Goal: Task Accomplishment & Management: Manage account settings

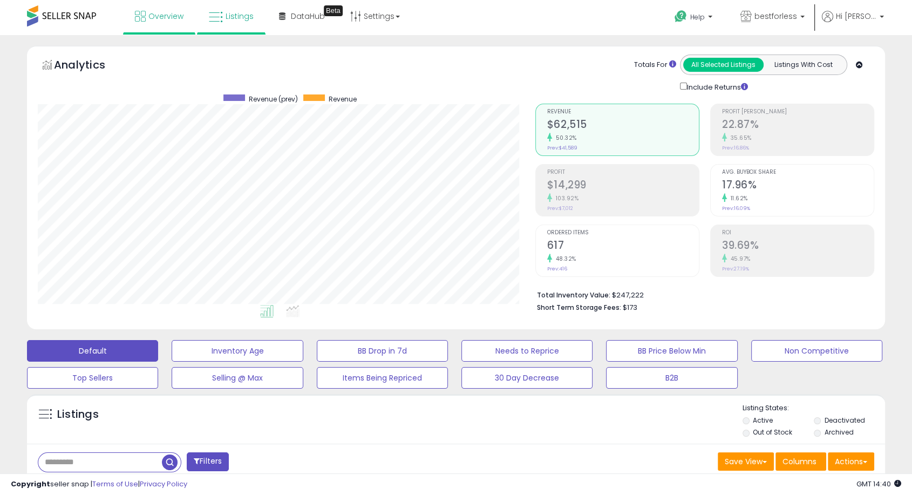
scroll to position [221, 496]
click at [93, 12] on span at bounding box center [61, 15] width 69 height 21
click at [165, 16] on span "Overview" at bounding box center [165, 16] width 35 height 11
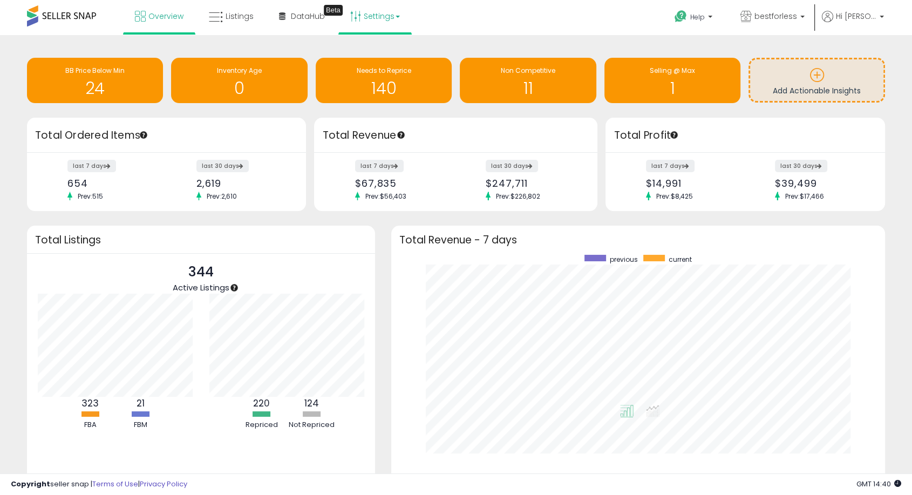
click at [369, 13] on link "Settings" at bounding box center [375, 16] width 66 height 32
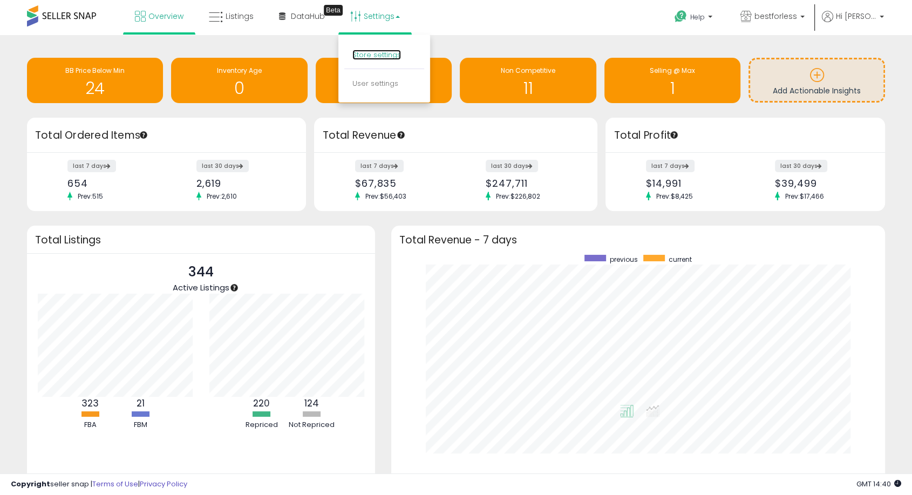
click at [371, 56] on link "Store settings" at bounding box center [376, 55] width 49 height 10
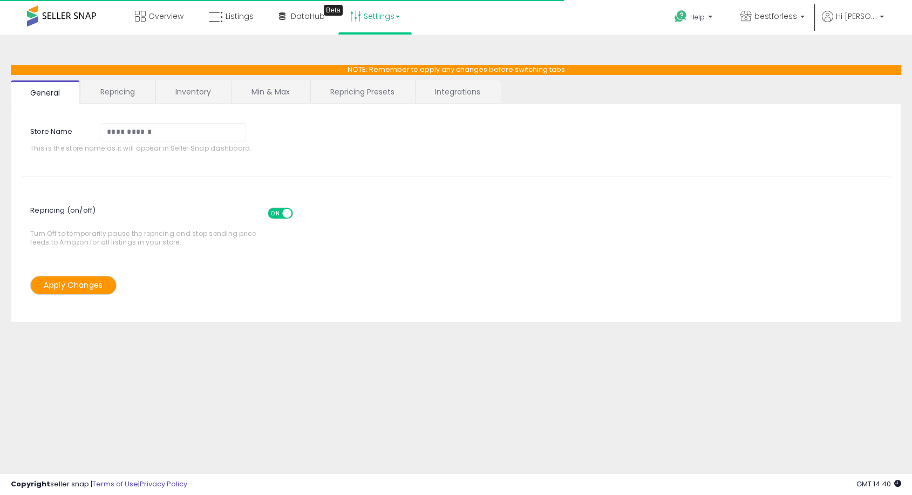
click at [384, 18] on link "Settings" at bounding box center [375, 16] width 66 height 32
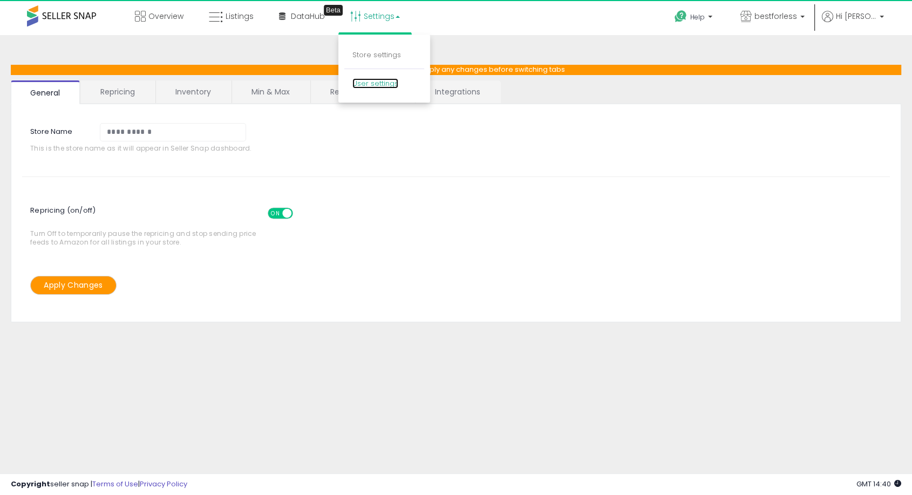
click at [359, 81] on link "User settings" at bounding box center [375, 83] width 46 height 10
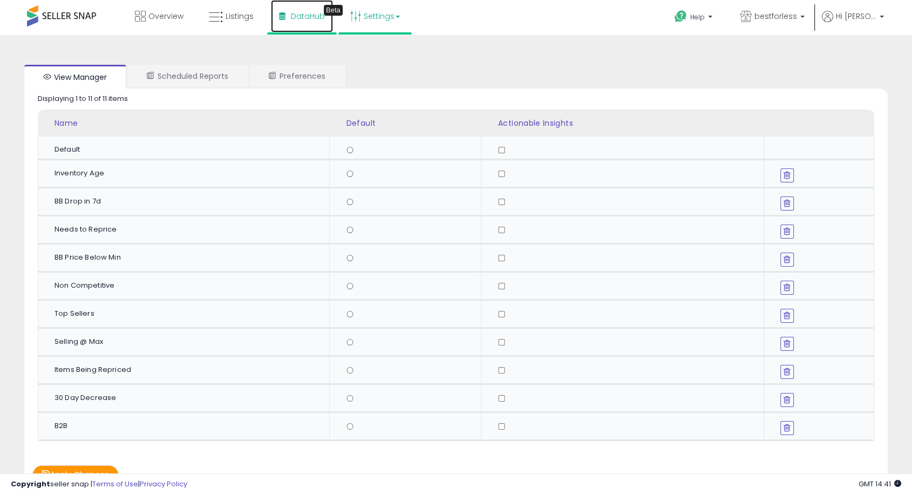
click at [301, 16] on span "DataHub" at bounding box center [308, 16] width 34 height 11
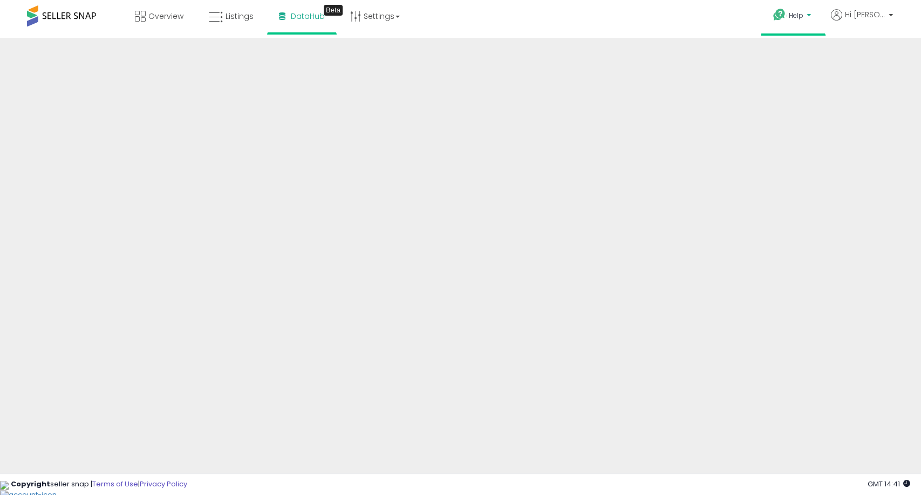
click at [803, 16] on span "Help" at bounding box center [796, 15] width 15 height 9
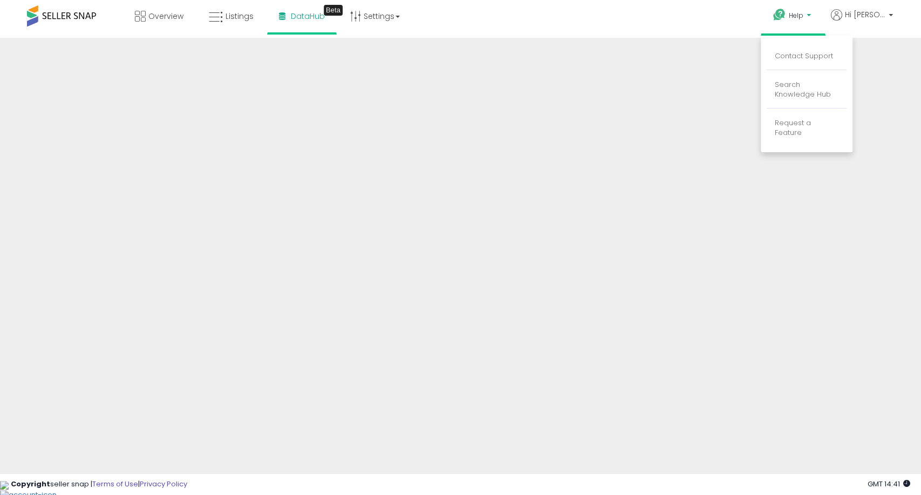
click at [66, 16] on span at bounding box center [61, 15] width 69 height 21
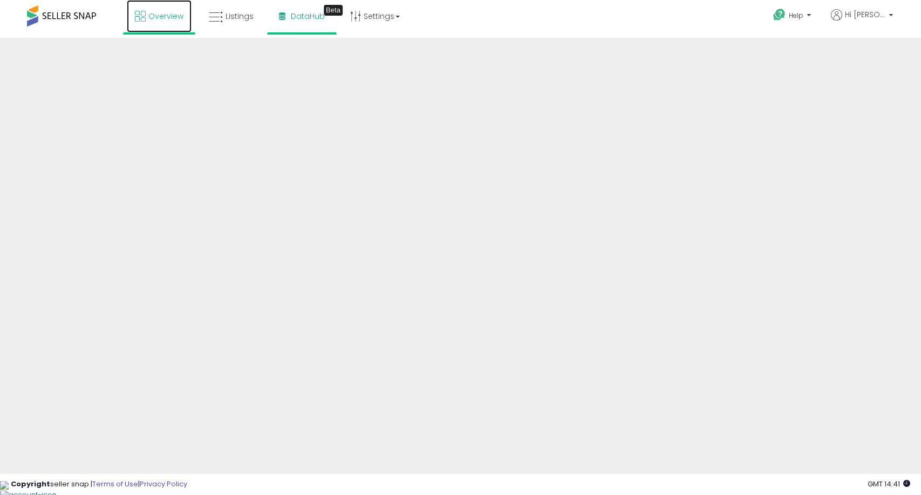
click at [162, 23] on link "Overview" at bounding box center [159, 16] width 65 height 32
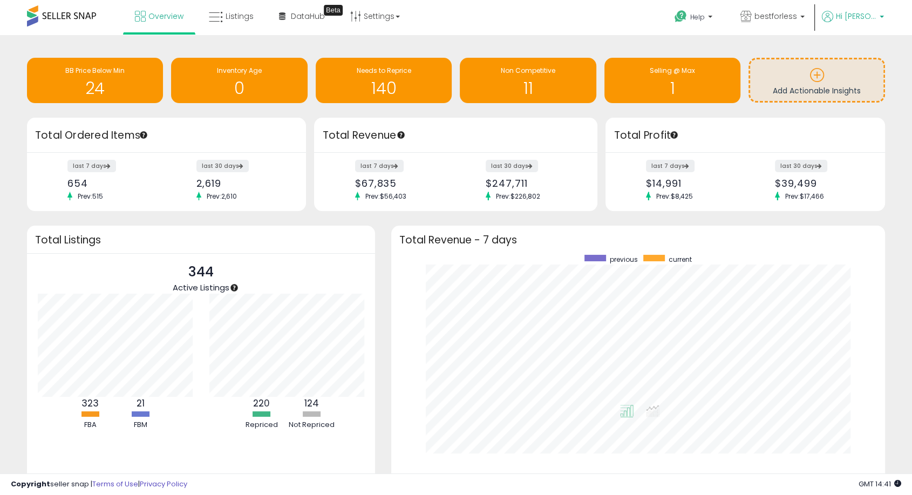
click at [867, 16] on span "Hi [PERSON_NAME]" at bounding box center [856, 16] width 40 height 11
click at [855, 58] on link "Account" at bounding box center [859, 57] width 29 height 10
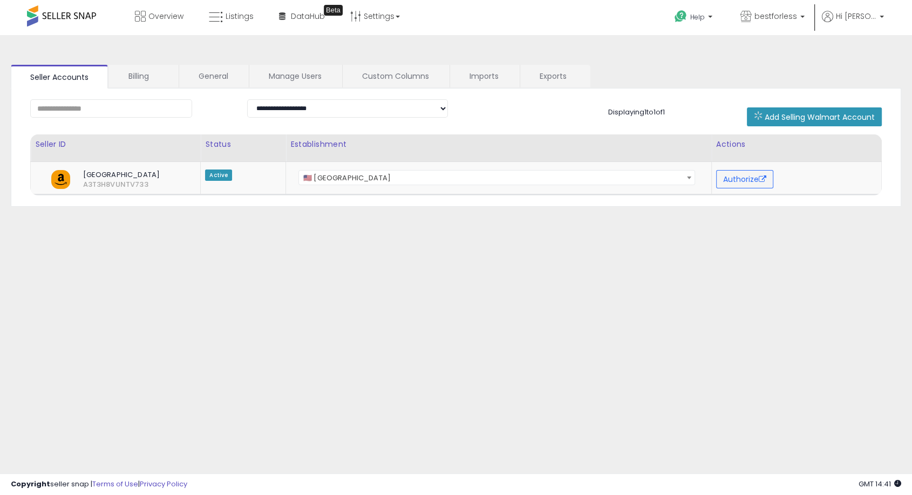
click at [77, 10] on span at bounding box center [61, 15] width 69 height 21
click at [77, 17] on span at bounding box center [61, 15] width 69 height 21
click at [154, 15] on span "Overview" at bounding box center [165, 16] width 35 height 11
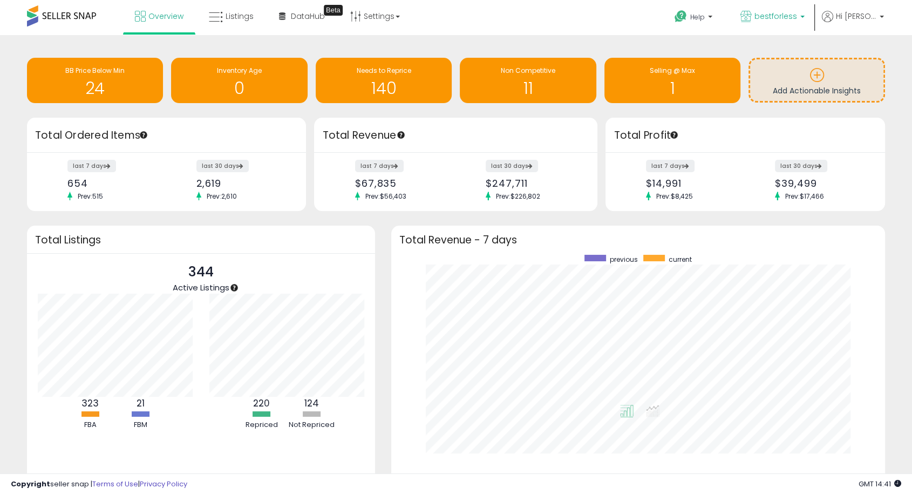
click at [797, 12] on span "bestforless" at bounding box center [775, 16] width 43 height 11
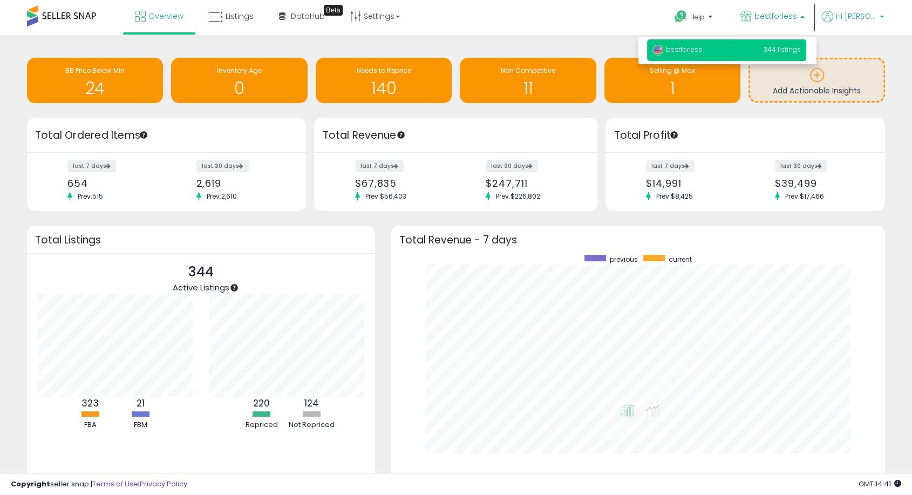
click at [871, 14] on span "Hi [PERSON_NAME]" at bounding box center [856, 16] width 40 height 11
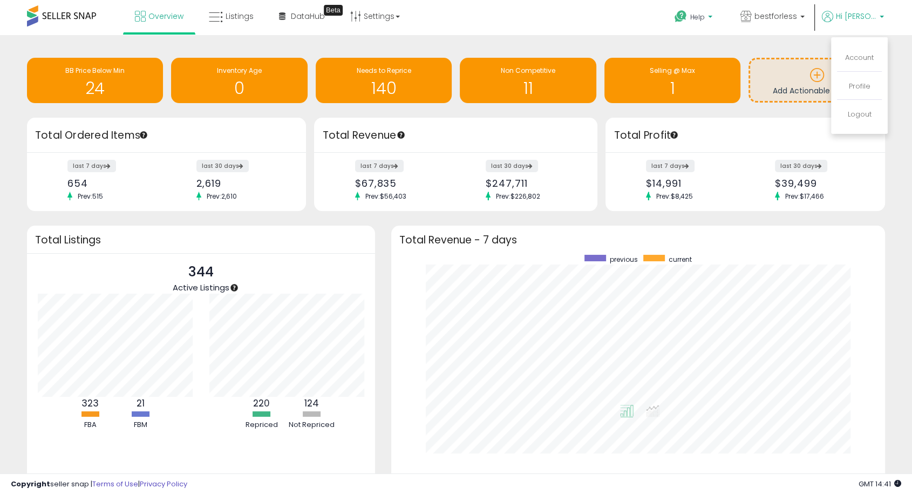
click at [712, 16] on b at bounding box center [710, 20] width 4 height 8
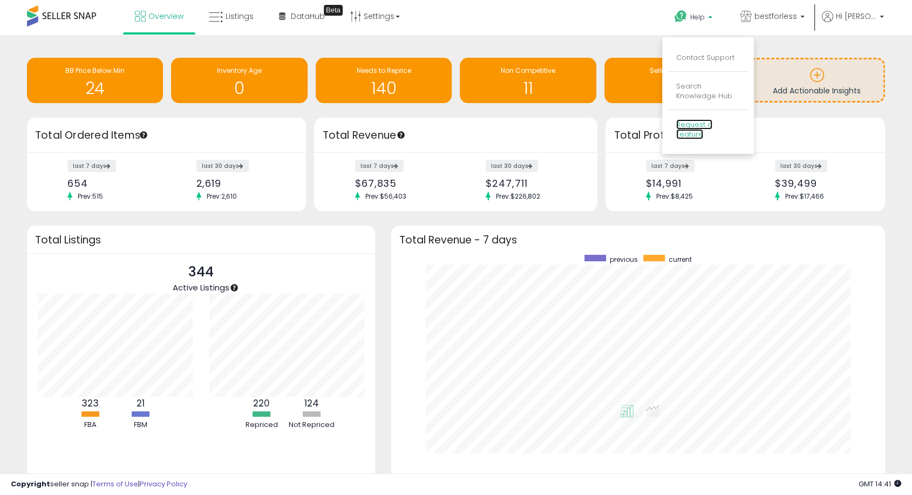
click at [712, 122] on link "Request a Feature" at bounding box center [694, 129] width 36 height 20
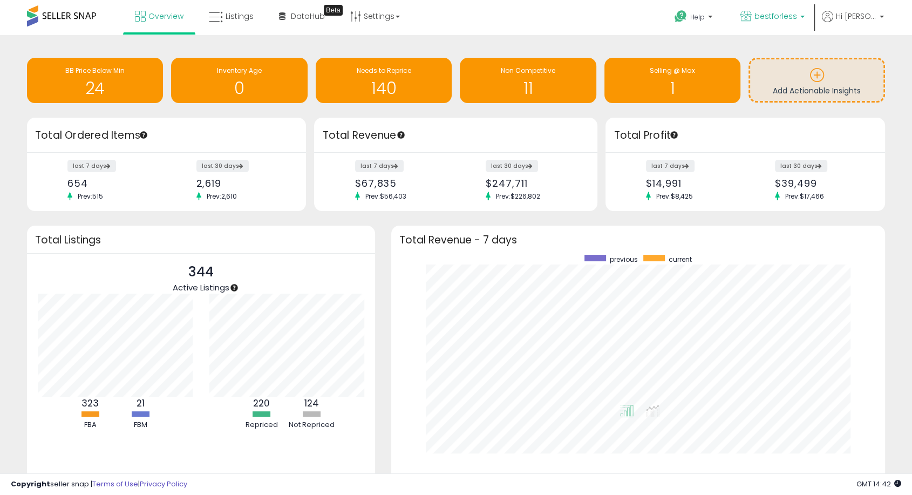
click at [791, 14] on span "bestforless" at bounding box center [775, 16] width 43 height 11
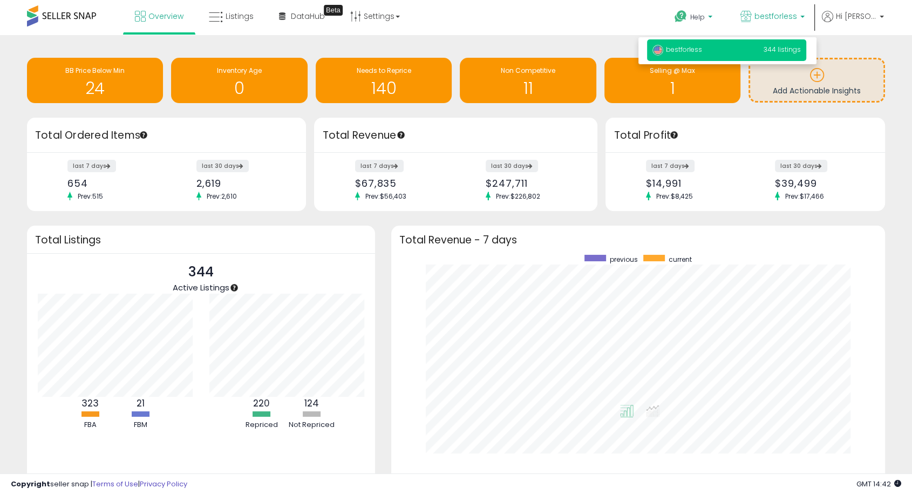
click at [704, 14] on span "Help" at bounding box center [697, 16] width 15 height 9
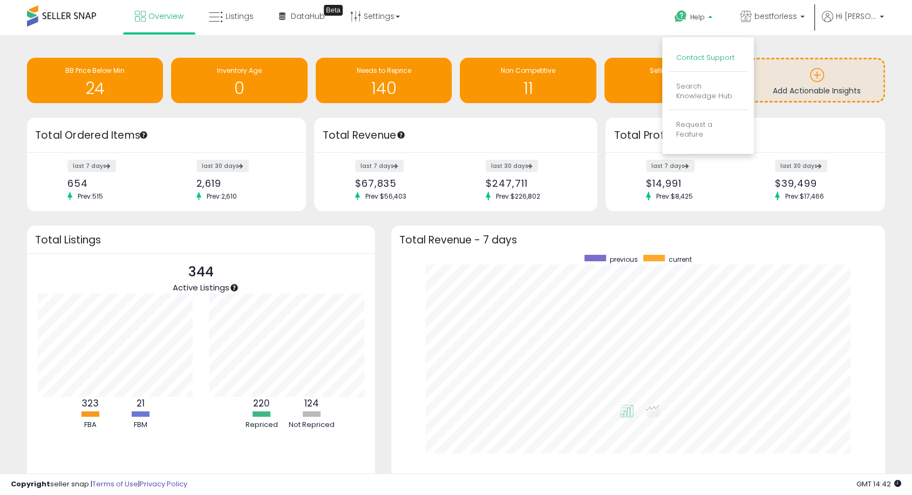
click at [724, 59] on link "Contact Support" at bounding box center [705, 57] width 58 height 10
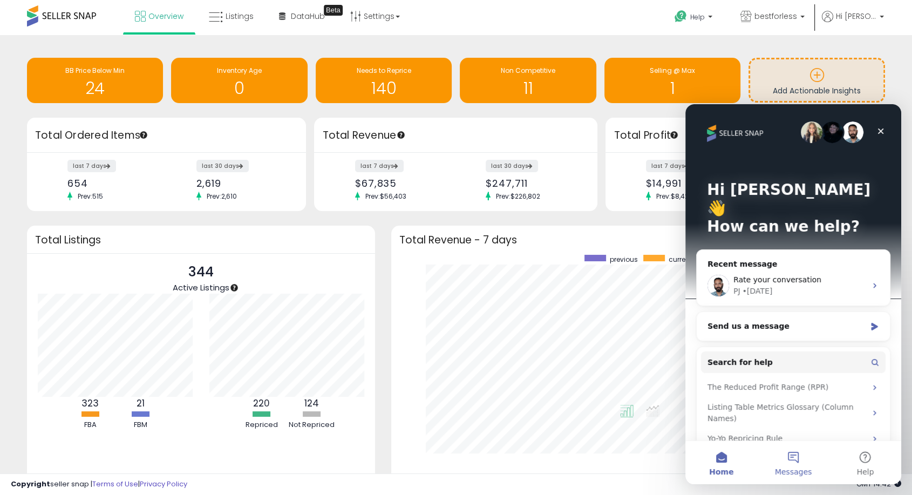
click at [789, 463] on button "Messages" at bounding box center [793, 462] width 72 height 43
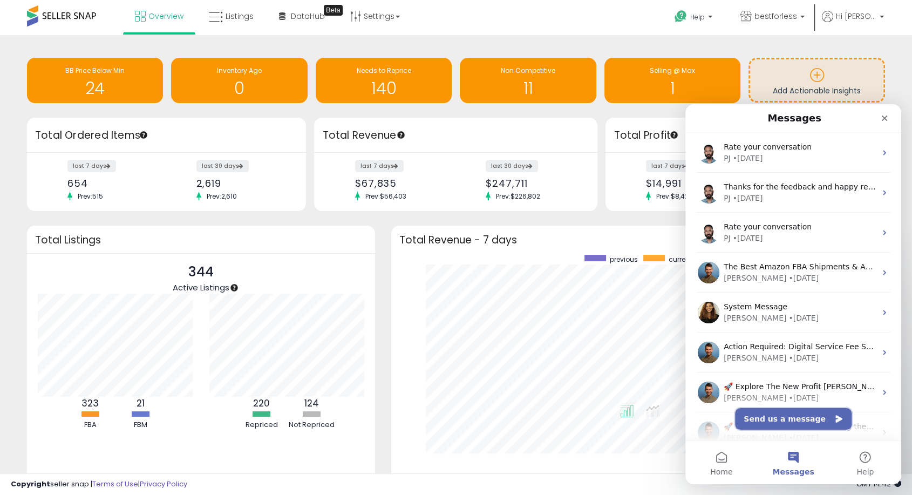
click at [775, 421] on button "Send us a message" at bounding box center [793, 419] width 117 height 22
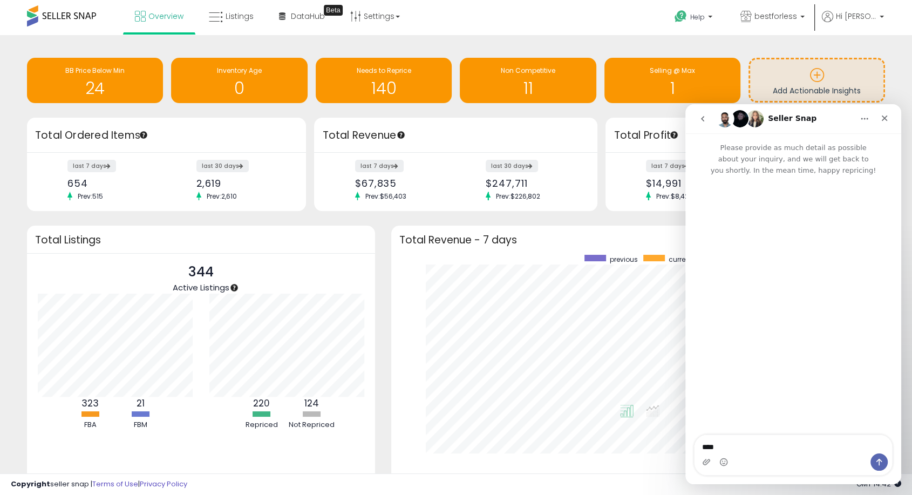
type textarea "*****"
type textarea "******"
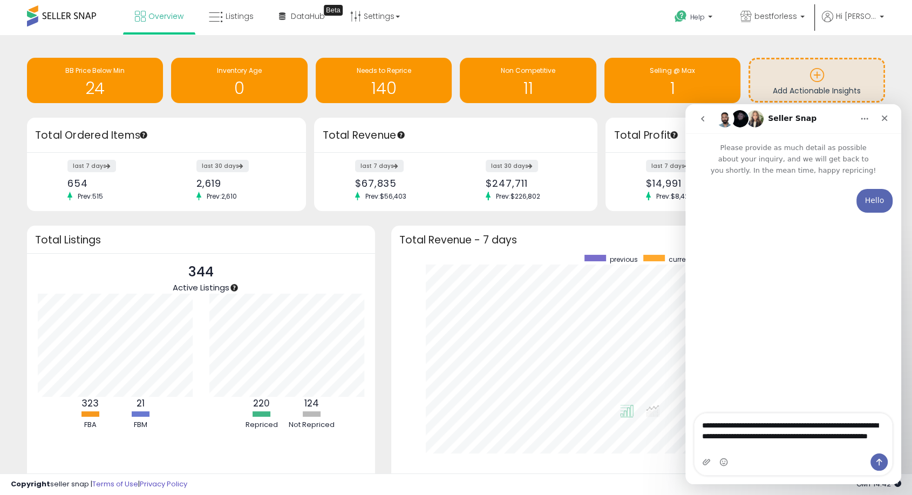
type textarea "**********"
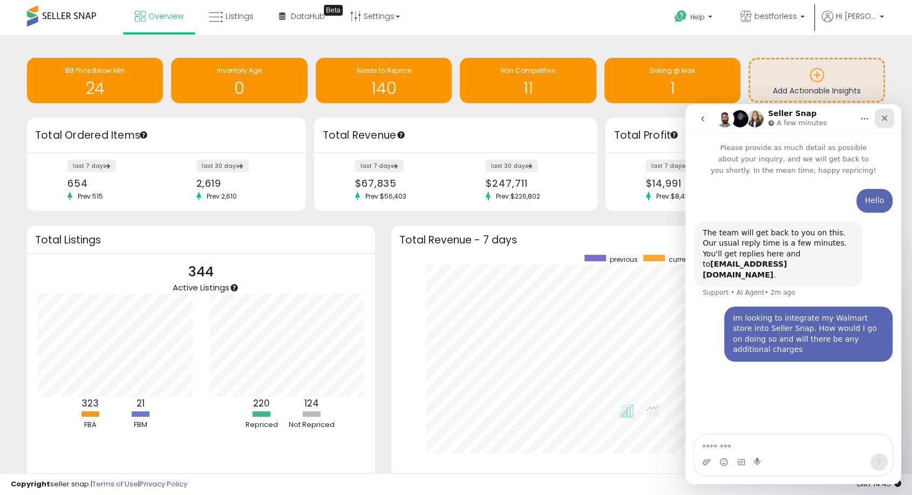
click at [883, 115] on icon "Close" at bounding box center [884, 118] width 9 height 9
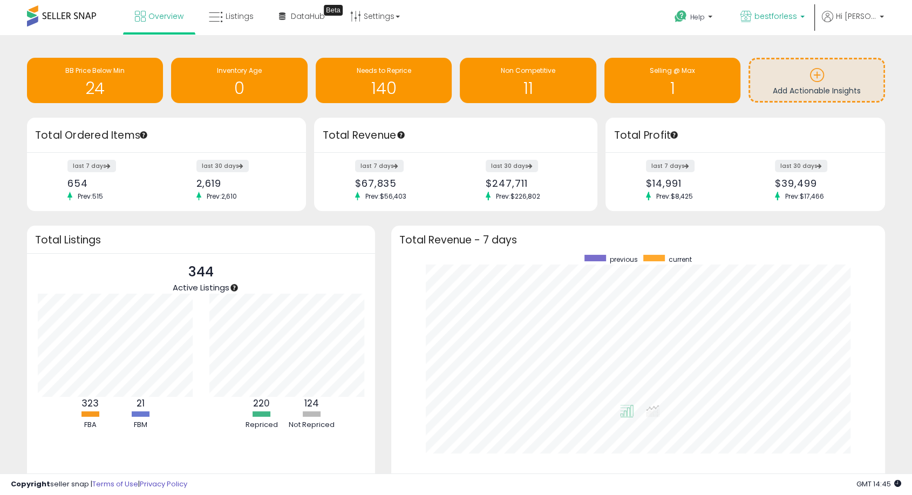
click at [797, 15] on span "bestforless" at bounding box center [775, 16] width 43 height 11
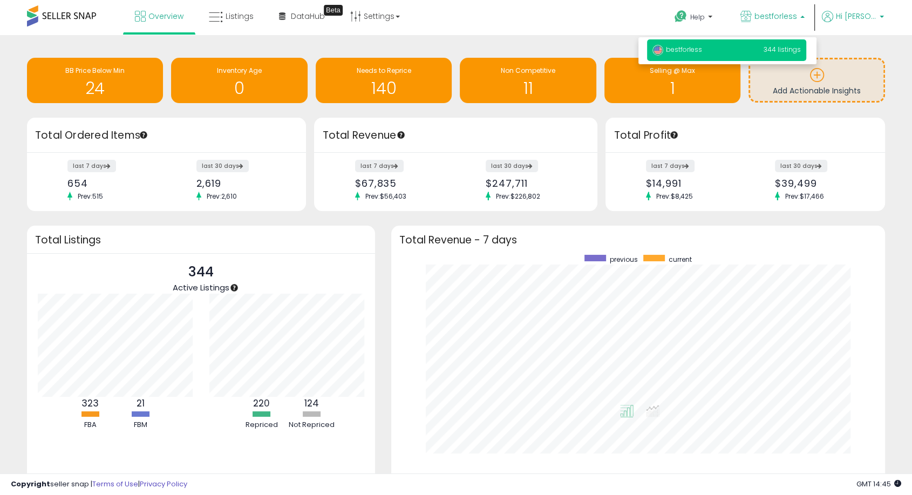
click at [865, 18] on span "Hi [PERSON_NAME]" at bounding box center [856, 16] width 40 height 11
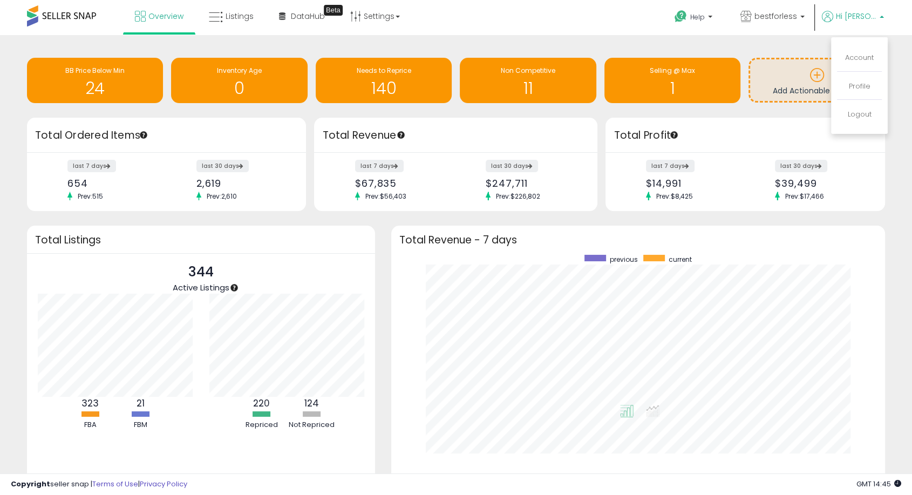
click at [737, 44] on div "Retrieving insights data.. BB Price Below Min 24 Inventory Age 0 Needs to Repri…" at bounding box center [456, 293] width 912 height 516
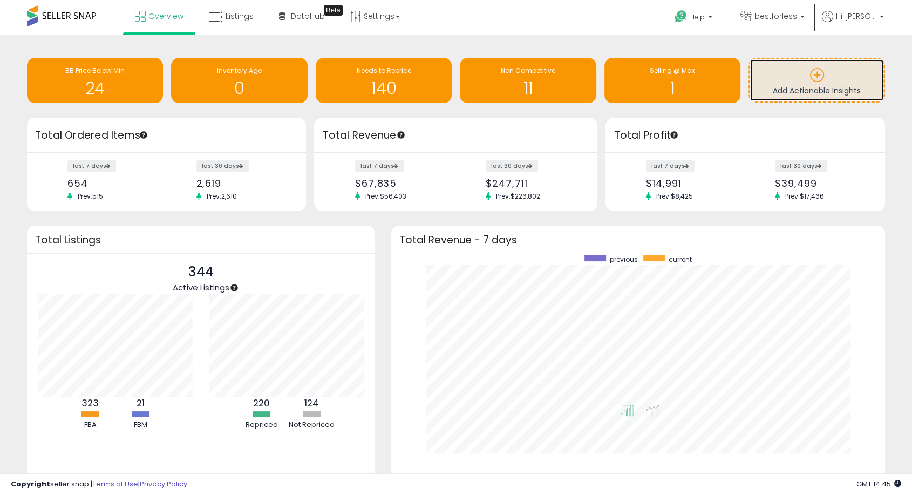
click at [814, 73] on icon at bounding box center [816, 74] width 15 height 15
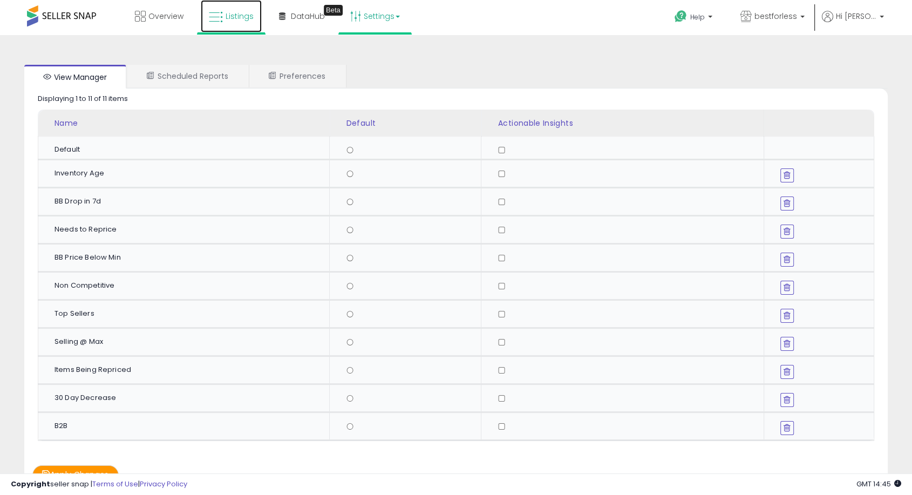
click at [247, 14] on span "Listings" at bounding box center [239, 16] width 28 height 11
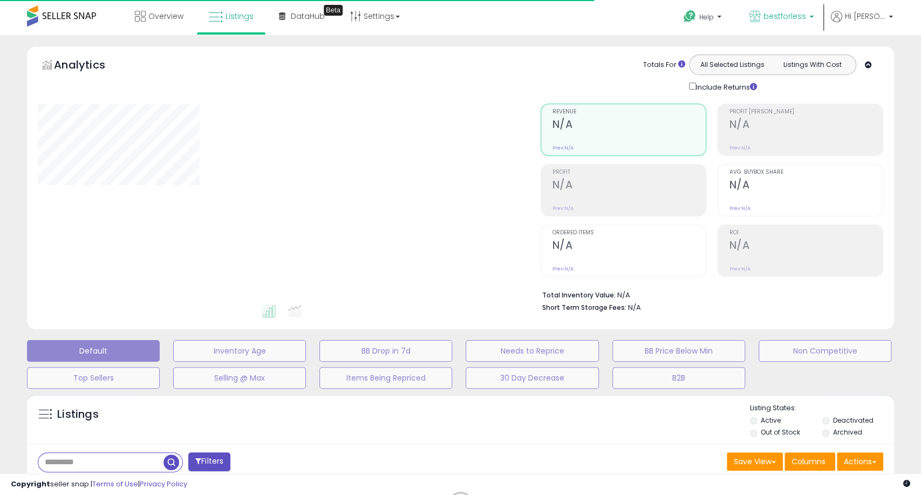
click at [800, 9] on link "bestforless" at bounding box center [781, 17] width 80 height 35
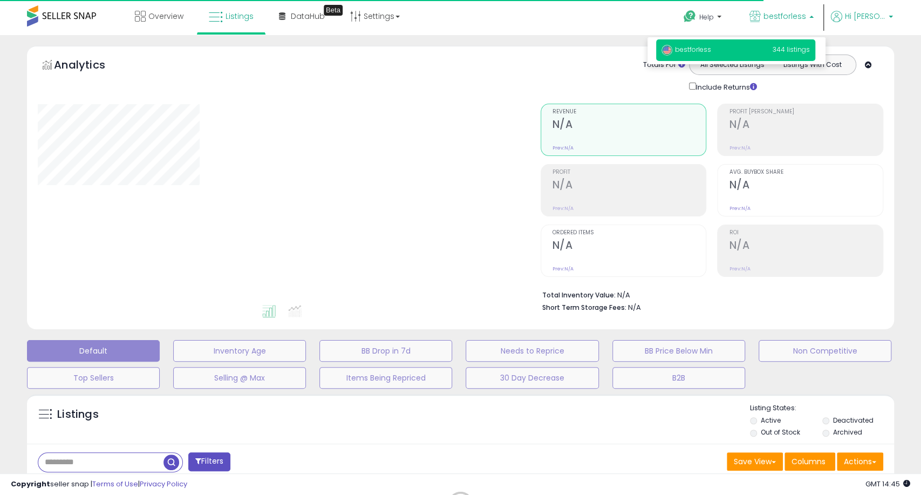
click at [859, 12] on p "Hi [PERSON_NAME]" at bounding box center [862, 17] width 62 height 13
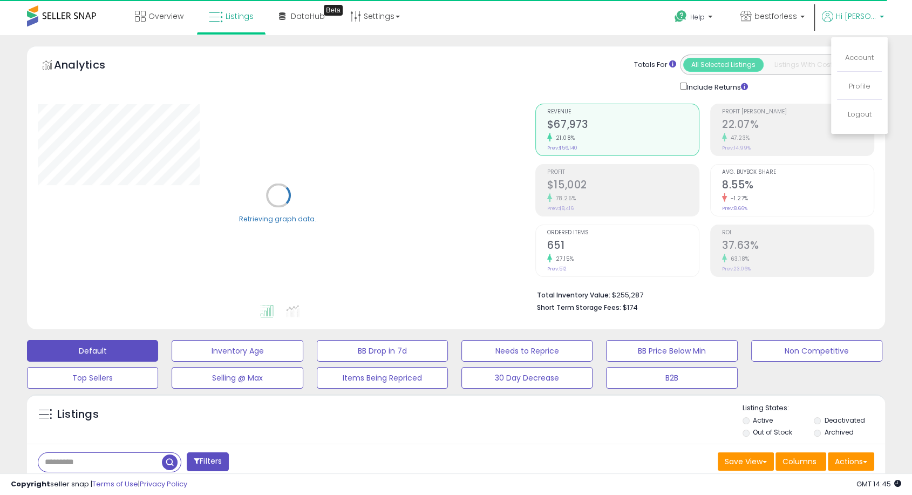
click at [600, 14] on div "Help Contact Support Search Knowledge Hub Request a Feature bestforless" at bounding box center [745, 23] width 302 height 46
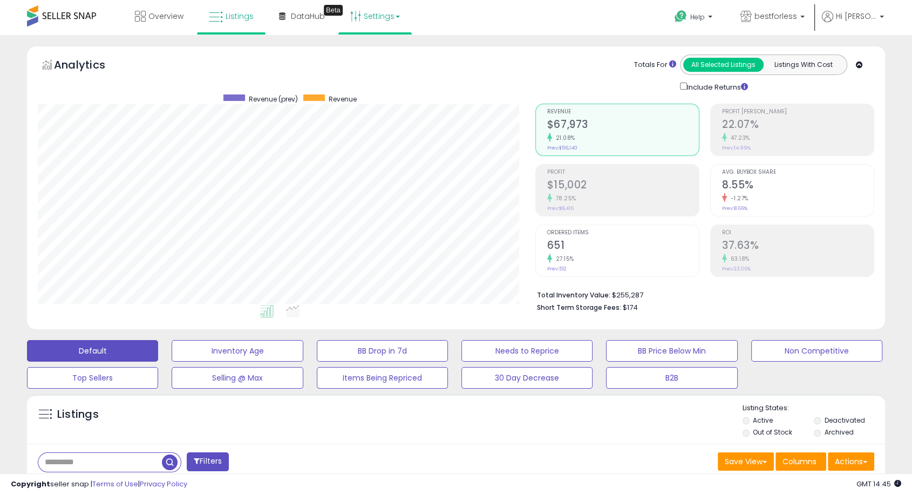
click at [384, 16] on link "Settings" at bounding box center [375, 16] width 66 height 32
click at [500, 8] on div "Overview Listings Beta" at bounding box center [293, 23] width 602 height 46
click at [704, 14] on span "Help" at bounding box center [697, 16] width 15 height 9
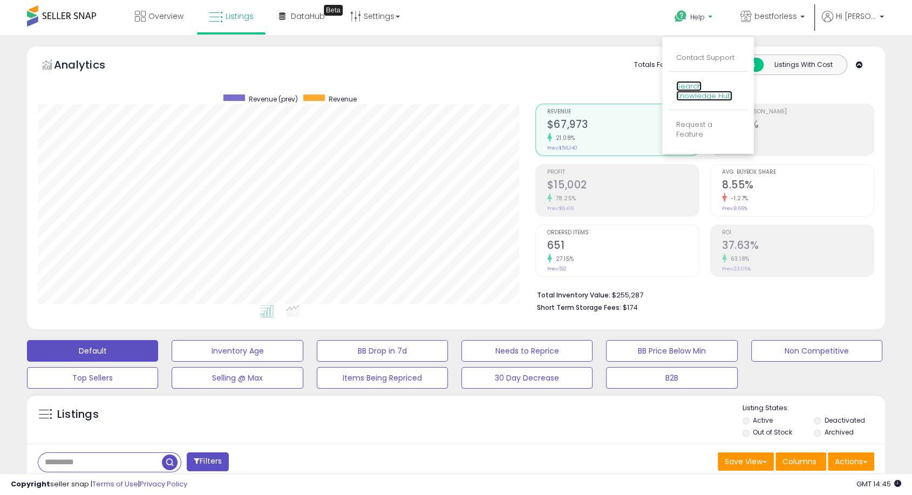
click at [709, 87] on link "Search Knowledge Hub" at bounding box center [704, 91] width 56 height 20
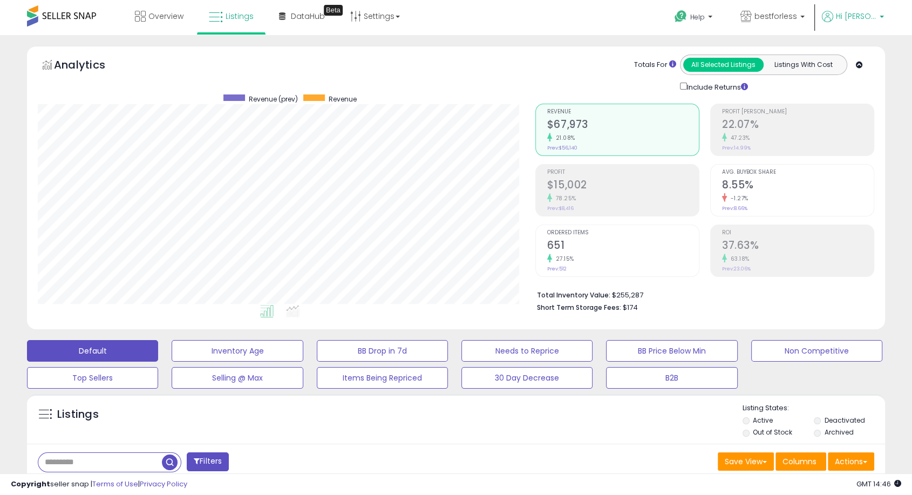
click at [854, 15] on span "Hi [PERSON_NAME]" at bounding box center [856, 16] width 40 height 11
click at [849, 60] on link "Account" at bounding box center [859, 57] width 29 height 10
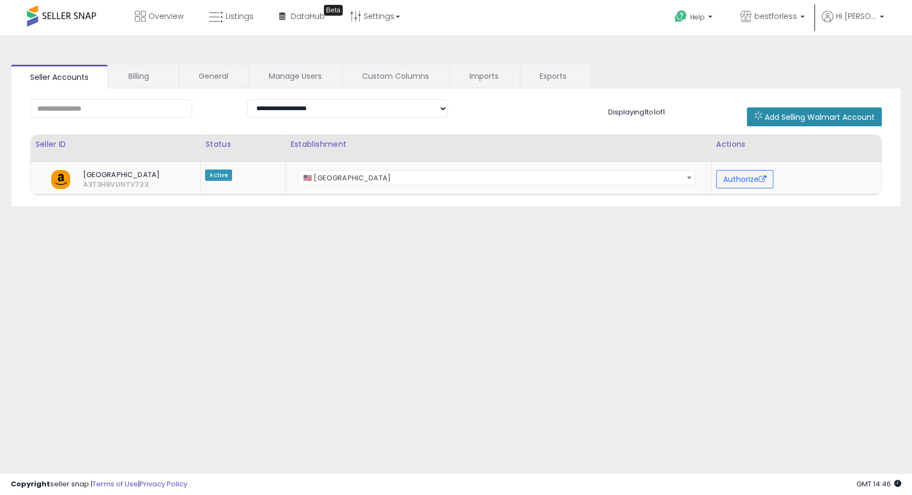
click at [816, 116] on span "Add Selling Walmart Account" at bounding box center [819, 117] width 110 height 11
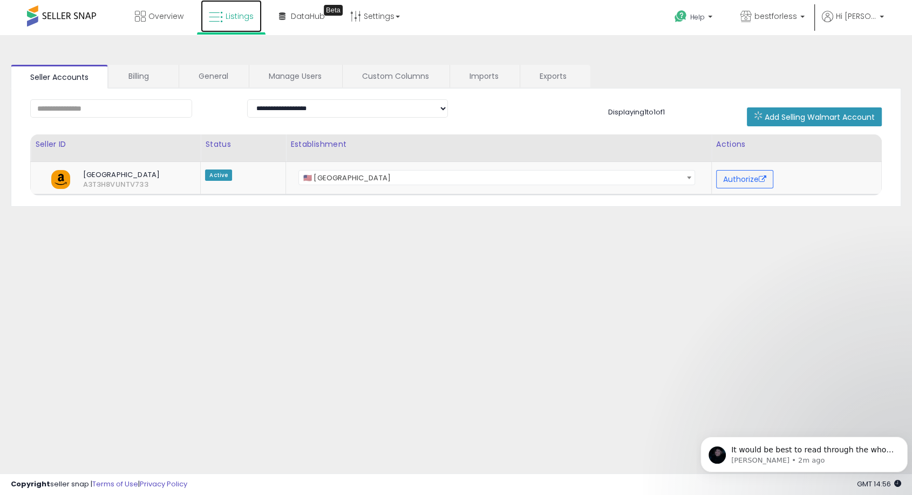
click at [242, 22] on link "Listings" at bounding box center [231, 16] width 61 height 32
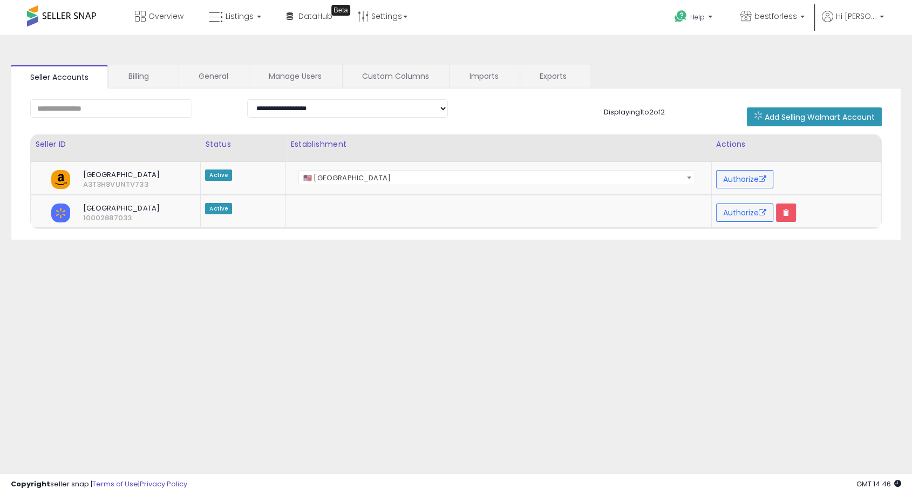
click at [438, 352] on div "**********" at bounding box center [455, 270] width 901 height 448
click at [152, 11] on span "Overview" at bounding box center [165, 16] width 35 height 11
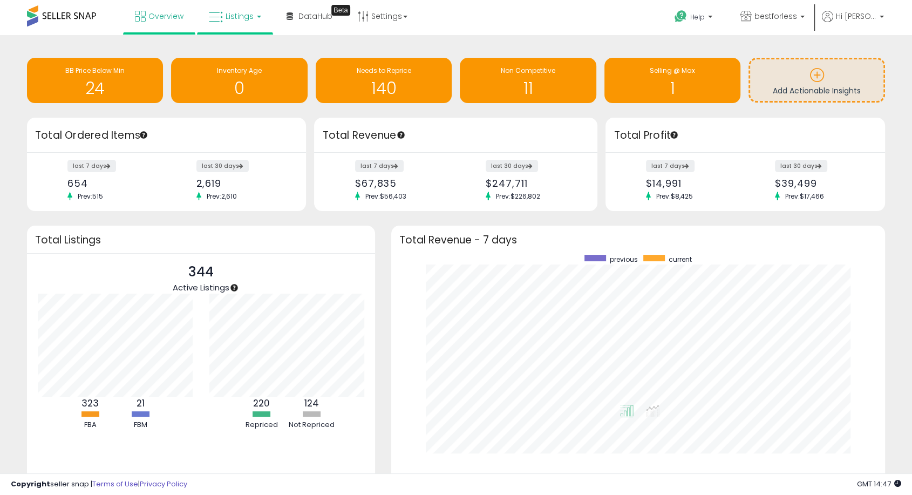
click at [233, 16] on span "Listings" at bounding box center [239, 16] width 28 height 11
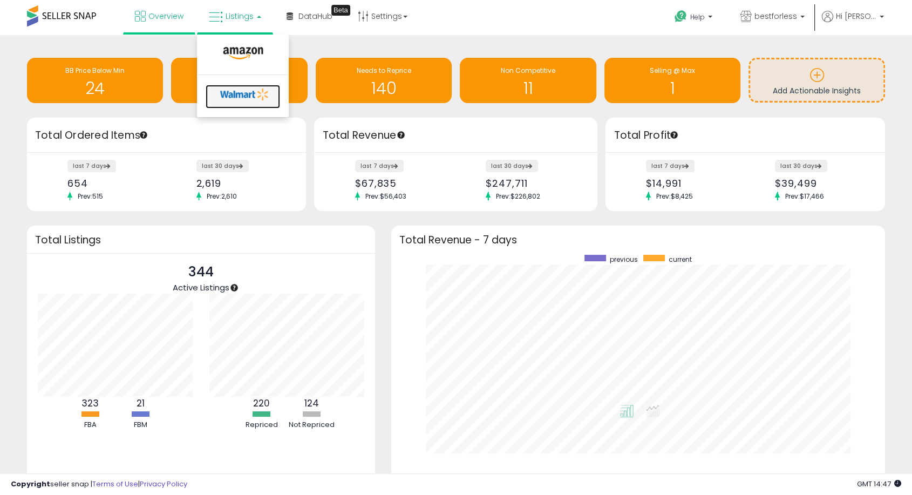
click at [237, 100] on icon at bounding box center [244, 94] width 57 height 16
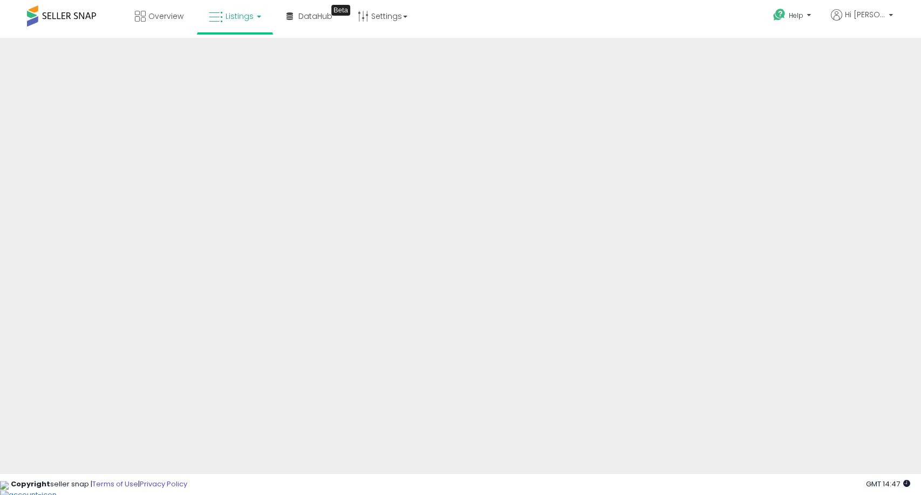
click at [237, 13] on span "Listings" at bounding box center [239, 16] width 28 height 11
click at [244, 53] on icon at bounding box center [243, 53] width 47 height 14
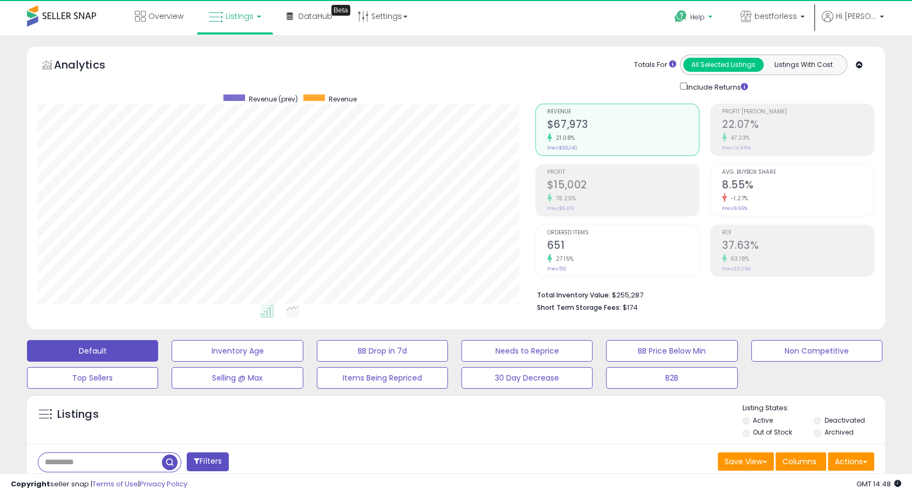
scroll to position [221, 496]
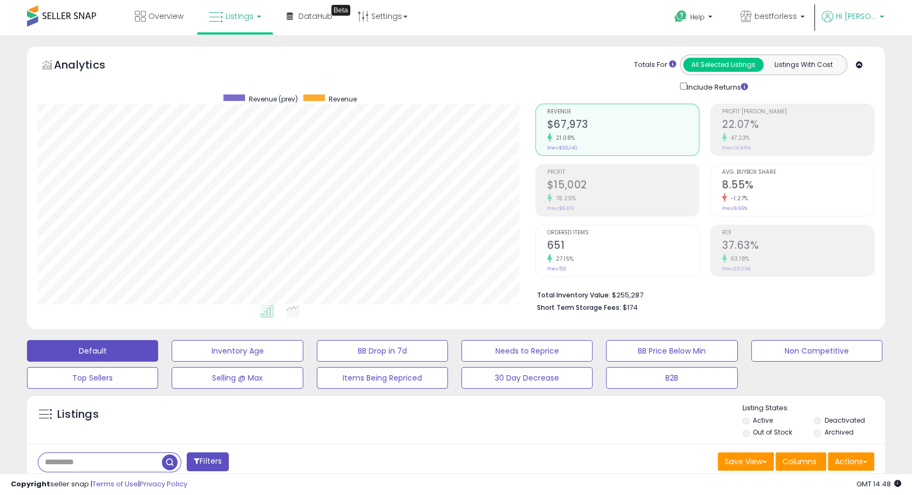
click at [854, 14] on span "Hi [PERSON_NAME]" at bounding box center [856, 16] width 40 height 11
click at [854, 57] on link "Account" at bounding box center [859, 57] width 29 height 10
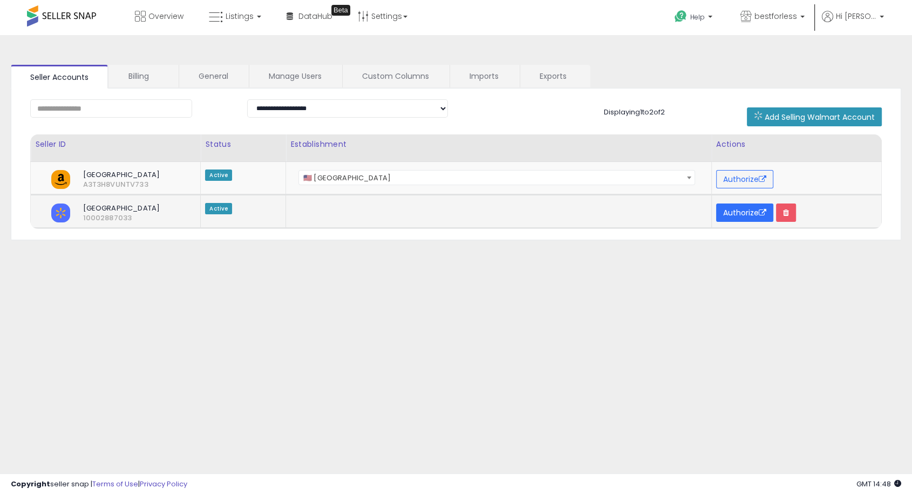
click at [751, 213] on button "Authorize" at bounding box center [744, 212] width 57 height 18
click at [612, 313] on div "**********" at bounding box center [455, 270] width 901 height 448
click at [243, 17] on span "Listings" at bounding box center [239, 16] width 28 height 11
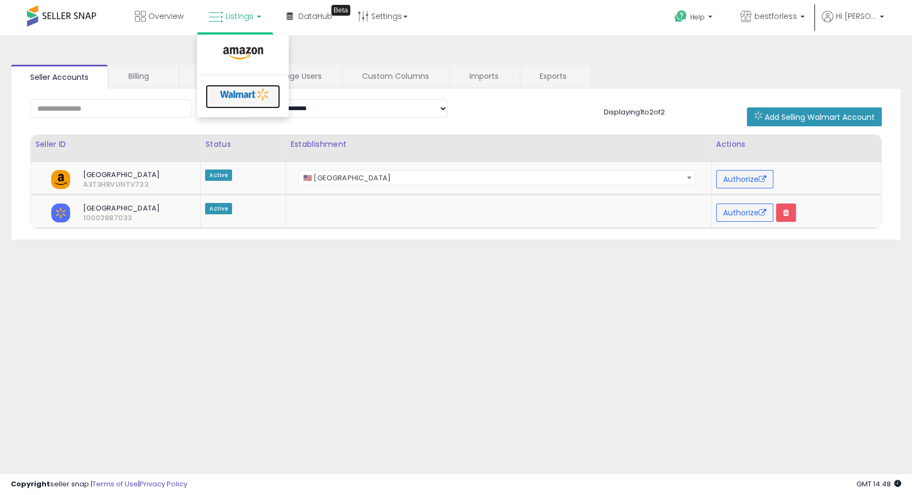
click at [237, 97] on icon at bounding box center [244, 94] width 57 height 16
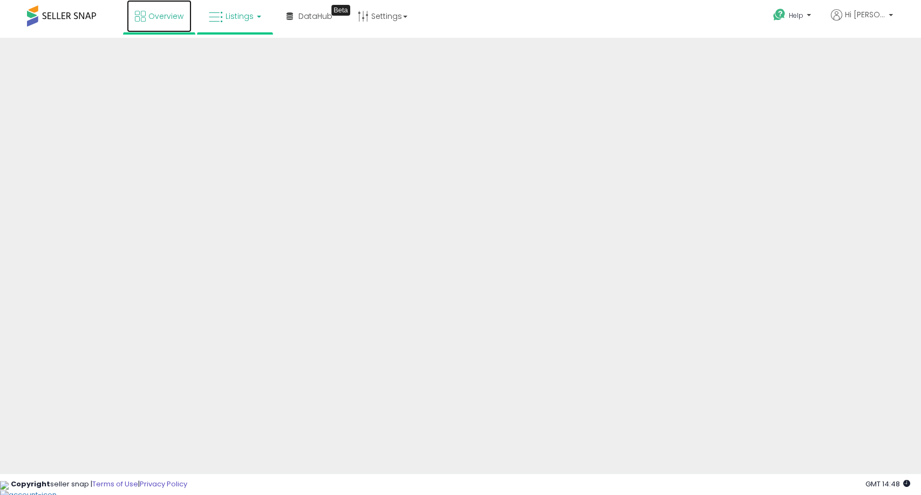
click at [159, 18] on span "Overview" at bounding box center [165, 16] width 35 height 11
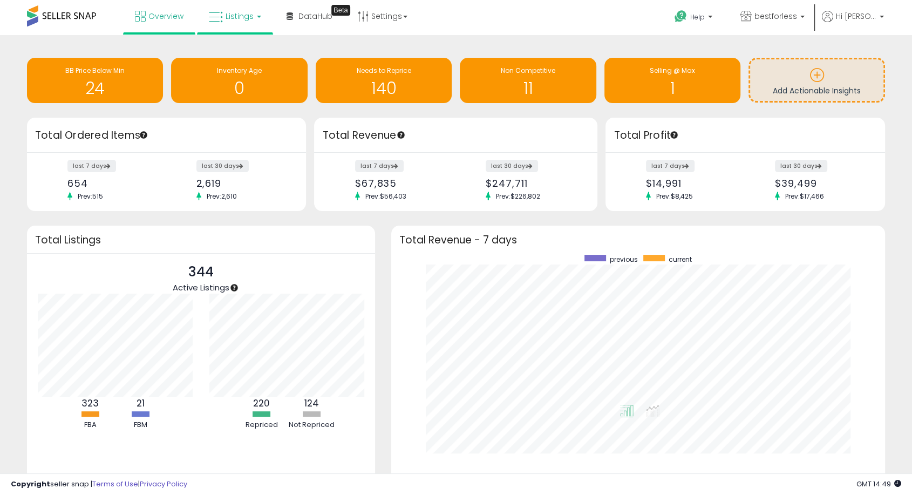
click at [218, 9] on link "Listings" at bounding box center [235, 16] width 69 height 32
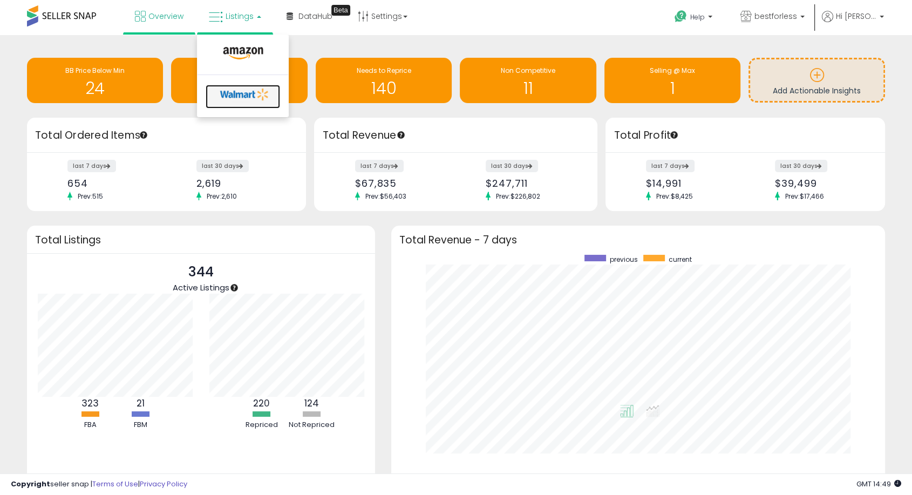
click at [247, 90] on icon at bounding box center [244, 94] width 57 height 16
